Goal: Task Accomplishment & Management: Use online tool/utility

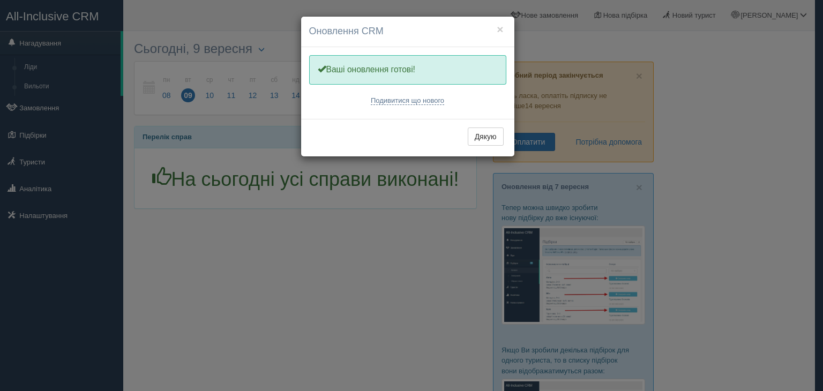
click at [43, 106] on div "× Оновлення CRM Одну хвилинку, оновлюємо Вашу CRM Ваші оновлення готові! Подиви…" at bounding box center [411, 195] width 823 height 391
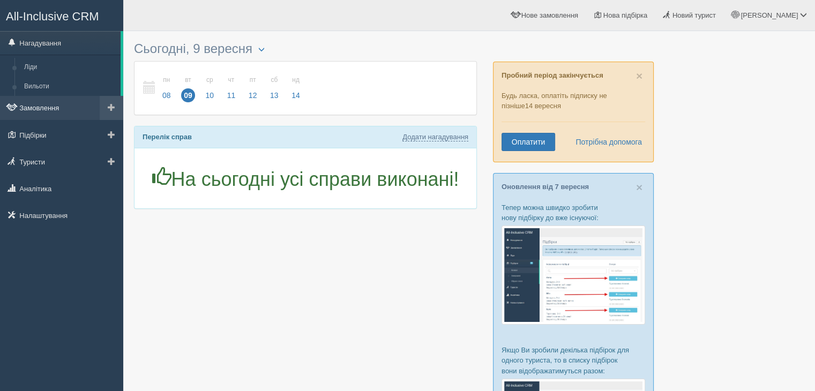
click at [43, 106] on link "Замовлення" at bounding box center [61, 108] width 123 height 24
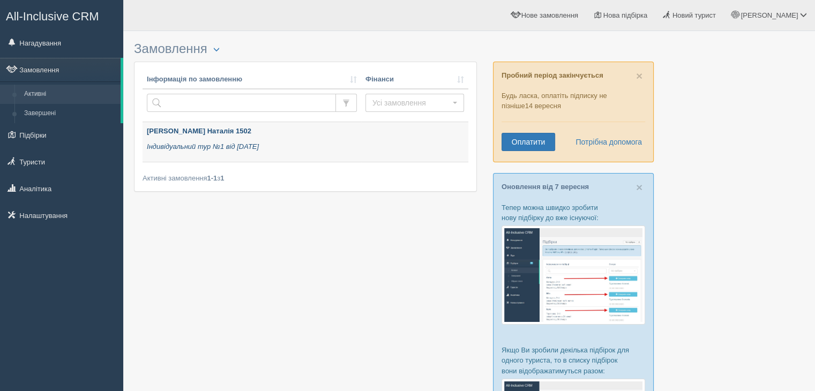
click at [287, 147] on p "Індивідуальний тур №1 від 14.08.2025" at bounding box center [252, 147] width 210 height 10
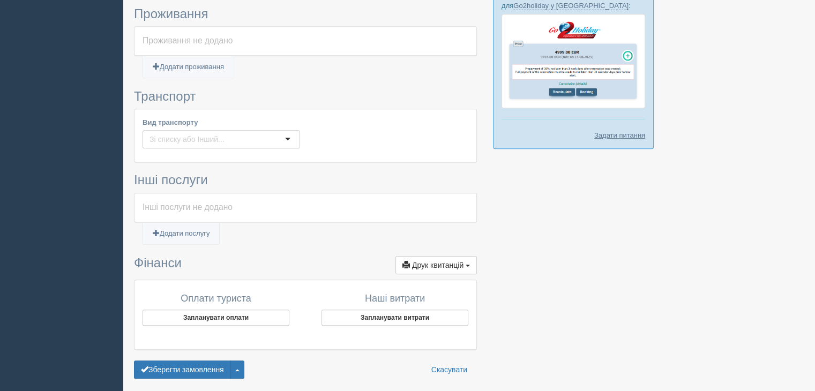
scroll to position [534, 0]
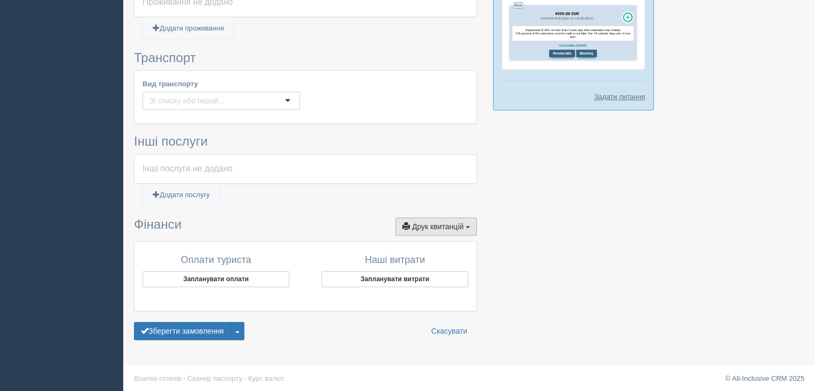
click at [460, 222] on span "Друк квитанцій" at bounding box center [437, 226] width 51 height 9
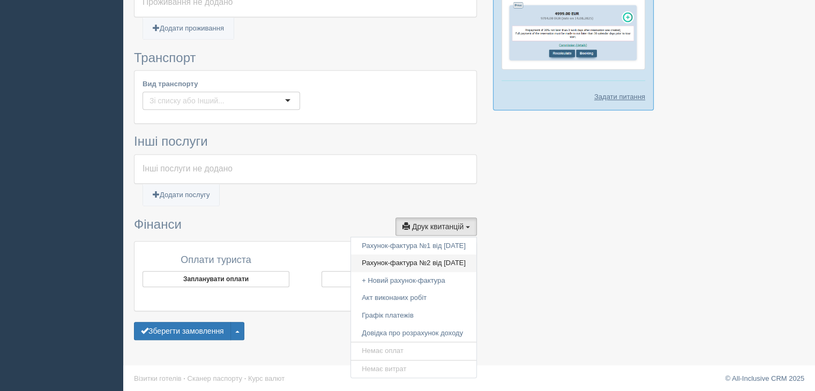
click at [413, 264] on link "Рахунок-фактура №2 від [DATE]" at bounding box center [413, 264] width 125 height 18
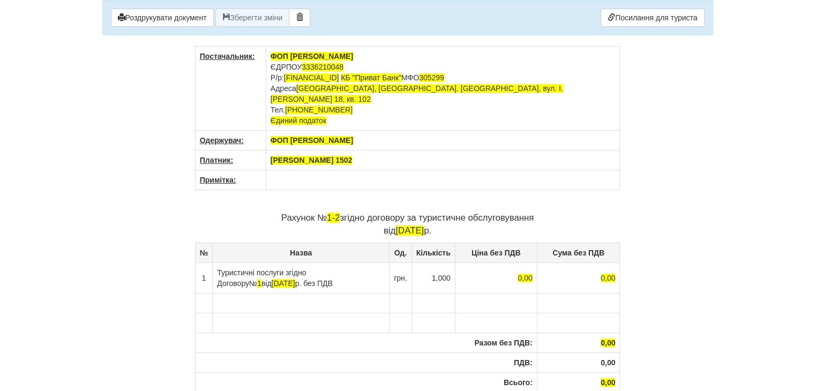
click at [341, 212] on p "Рахунок № 1-2 згідно договору за туристичне обслуговування від 22.08.2025 р." at bounding box center [408, 225] width 426 height 26
drag, startPoint x: 341, startPoint y: 205, endPoint x: 327, endPoint y: 210, distance: 14.2
click at [327, 212] on p "Рахунок № 1-2 згідно договору за туристичне обслуговування від 22.08.2025 р." at bounding box center [408, 225] width 426 height 26
click at [541, 212] on p "Рахунок № 123 згідно договору за туристичне обслуговування від 22.08.2025 р." at bounding box center [408, 225] width 426 height 26
drag, startPoint x: 433, startPoint y: 219, endPoint x: 388, endPoint y: 221, distance: 45.1
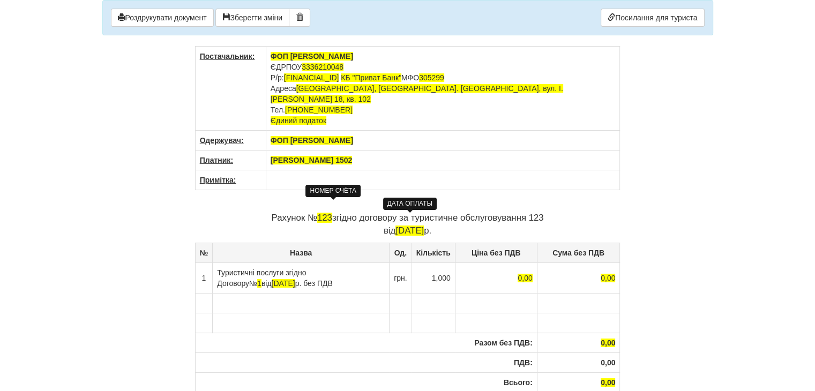
click at [388, 221] on p "Рахунок № 123 згідно договору за туристичне обслуговування 123 від 22.08.2025 р." at bounding box center [408, 225] width 426 height 26
click at [262, 279] on span "1" at bounding box center [259, 283] width 4 height 9
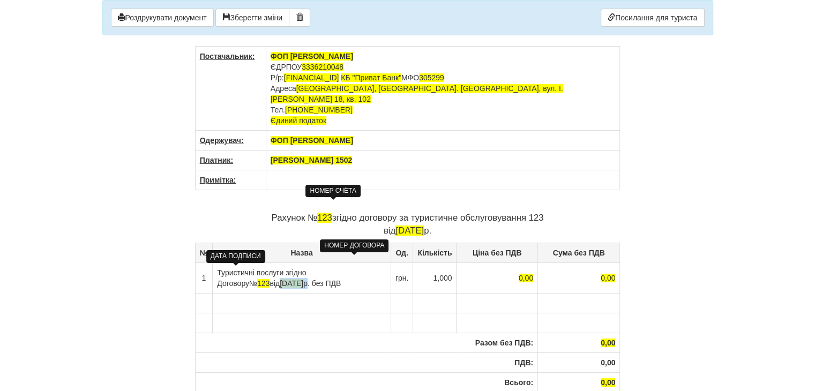
drag, startPoint x: 256, startPoint y: 268, endPoint x: 218, endPoint y: 271, distance: 37.6
click at [218, 271] on td "Туристичні послуги згідно Договору № 123 від 14.08.2025 р. без ПДВ" at bounding box center [302, 278] width 178 height 31
click at [369, 156] on th "[PERSON_NAME] 1502" at bounding box center [443, 161] width 354 height 20
drag, startPoint x: 530, startPoint y: 264, endPoint x: 514, endPoint y: 266, distance: 15.7
click at [514, 266] on td "0,00" at bounding box center [497, 278] width 81 height 31
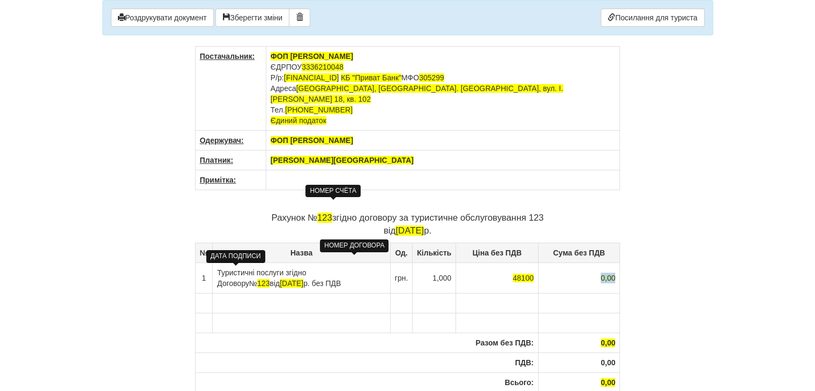
drag, startPoint x: 598, startPoint y: 266, endPoint x: 617, endPoint y: 267, distance: 19.9
click at [617, 267] on td "0,00" at bounding box center [579, 278] width 82 height 31
drag, startPoint x: 596, startPoint y: 331, endPoint x: 625, endPoint y: 332, distance: 28.4
click at [625, 332] on div "× Деякі поля не заповнено Ми підсвітили порожні поля червоним кольором. Ви може…" at bounding box center [407, 249] width 627 height 498
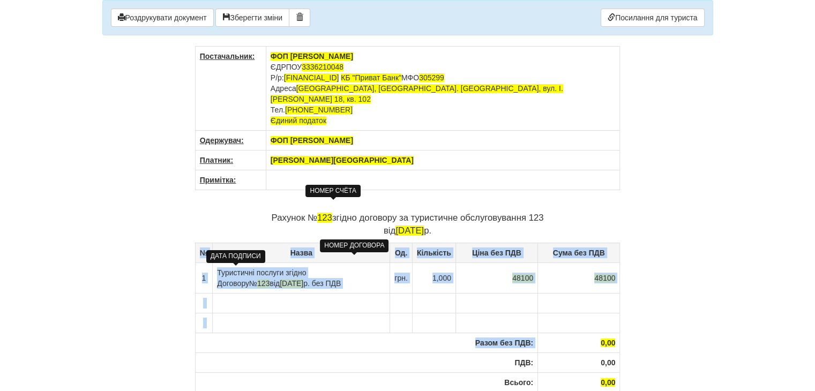
click at [596, 333] on th "0,00" at bounding box center [579, 343] width 82 height 20
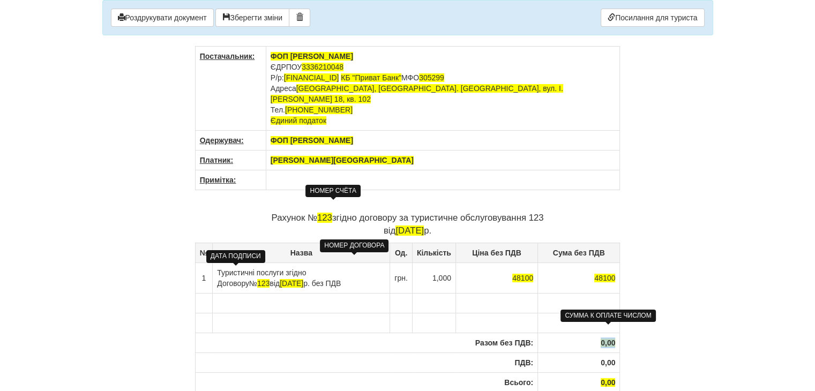
drag, startPoint x: 596, startPoint y: 328, endPoint x: 614, endPoint y: 328, distance: 18.2
click at [614, 333] on th "0,00" at bounding box center [579, 343] width 82 height 20
drag, startPoint x: 602, startPoint y: 370, endPoint x: 617, endPoint y: 370, distance: 15.5
click at [617, 372] on th "0,00" at bounding box center [579, 382] width 82 height 20
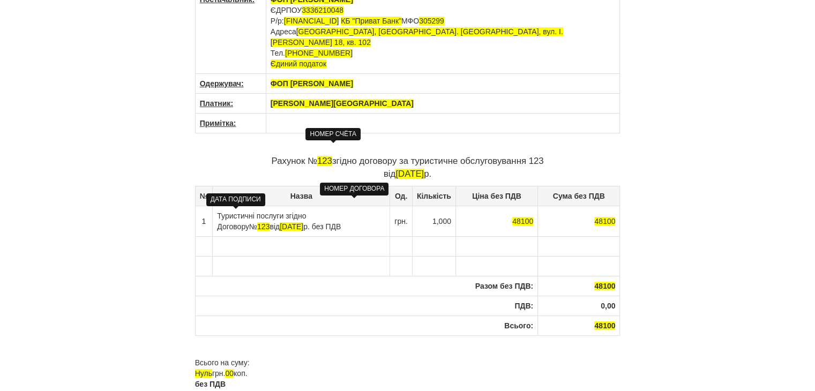
scroll to position [94, 0]
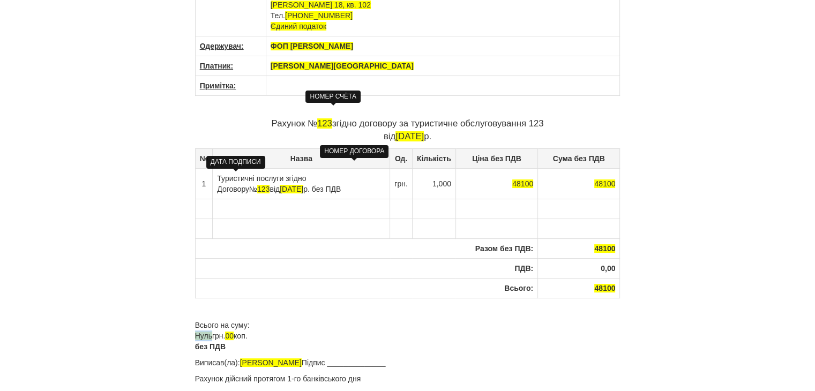
drag, startPoint x: 211, startPoint y: 324, endPoint x: 193, endPoint y: 325, distance: 17.2
click at [193, 325] on div "× Деякі поля не заповнено Ми підсвітили порожні поля червоним кольором. Ви може…" at bounding box center [407, 155] width 627 height 498
click at [435, 339] on div "Постачальник: ФОП Вигівська Л.А. ЄДРПОУ 3336210048 Р/р: UA733052990000026008026…" at bounding box center [408, 175] width 426 height 447
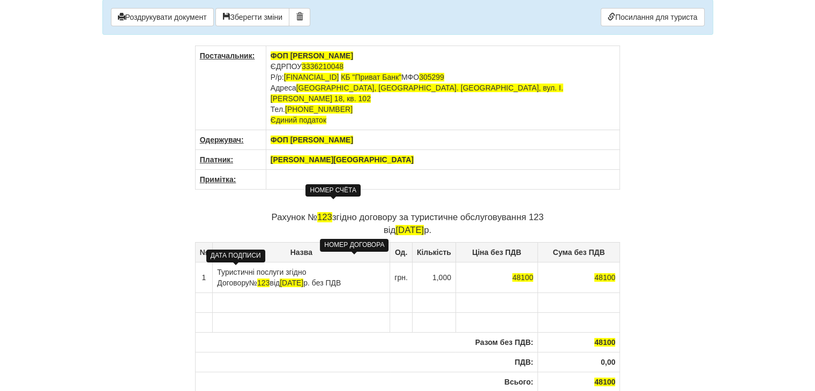
scroll to position [0, 0]
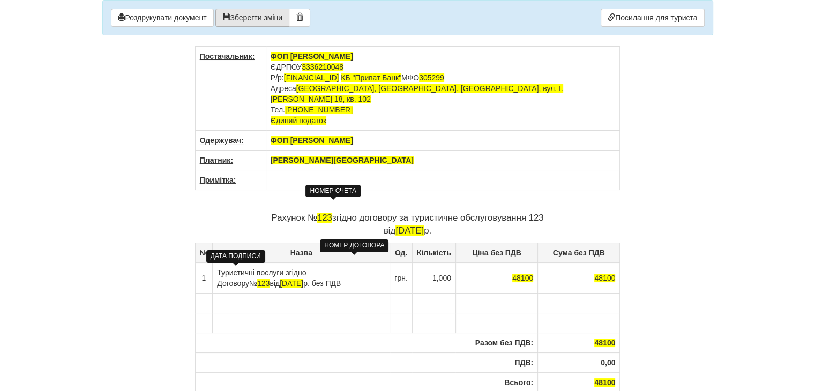
click at [238, 20] on button "Зберегти зміни" at bounding box center [252, 18] width 74 height 18
click at [632, 20] on link "Посилання для туриста" at bounding box center [652, 18] width 103 height 18
click at [159, 20] on button "Роздрукувати документ" at bounding box center [162, 18] width 103 height 18
click at [190, 22] on button "Роздрукувати документ" at bounding box center [162, 18] width 103 height 18
